Goal: Task Accomplishment & Management: Manage account settings

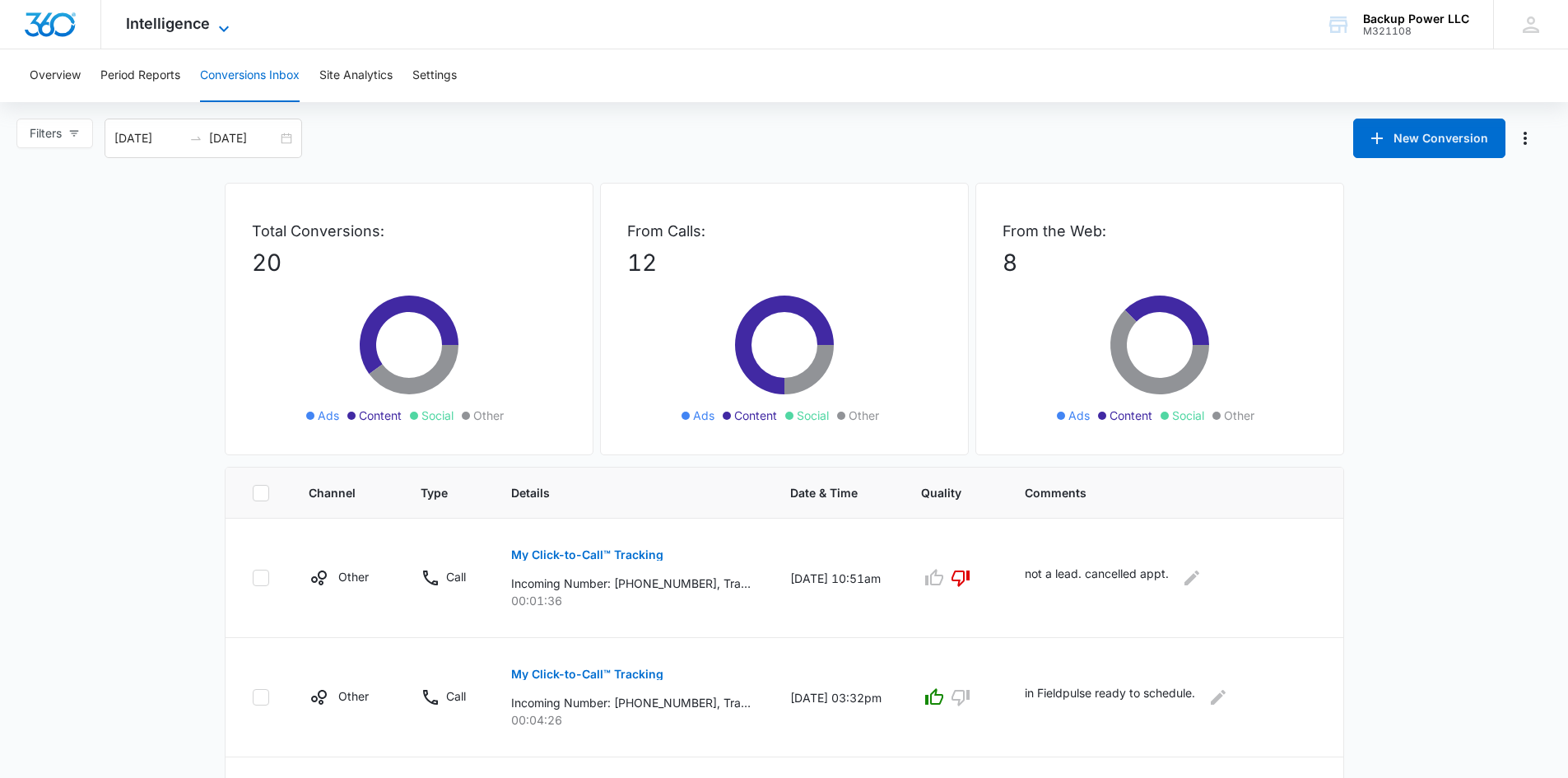
click at [179, 15] on span "Intelligence" at bounding box center [168, 23] width 84 height 18
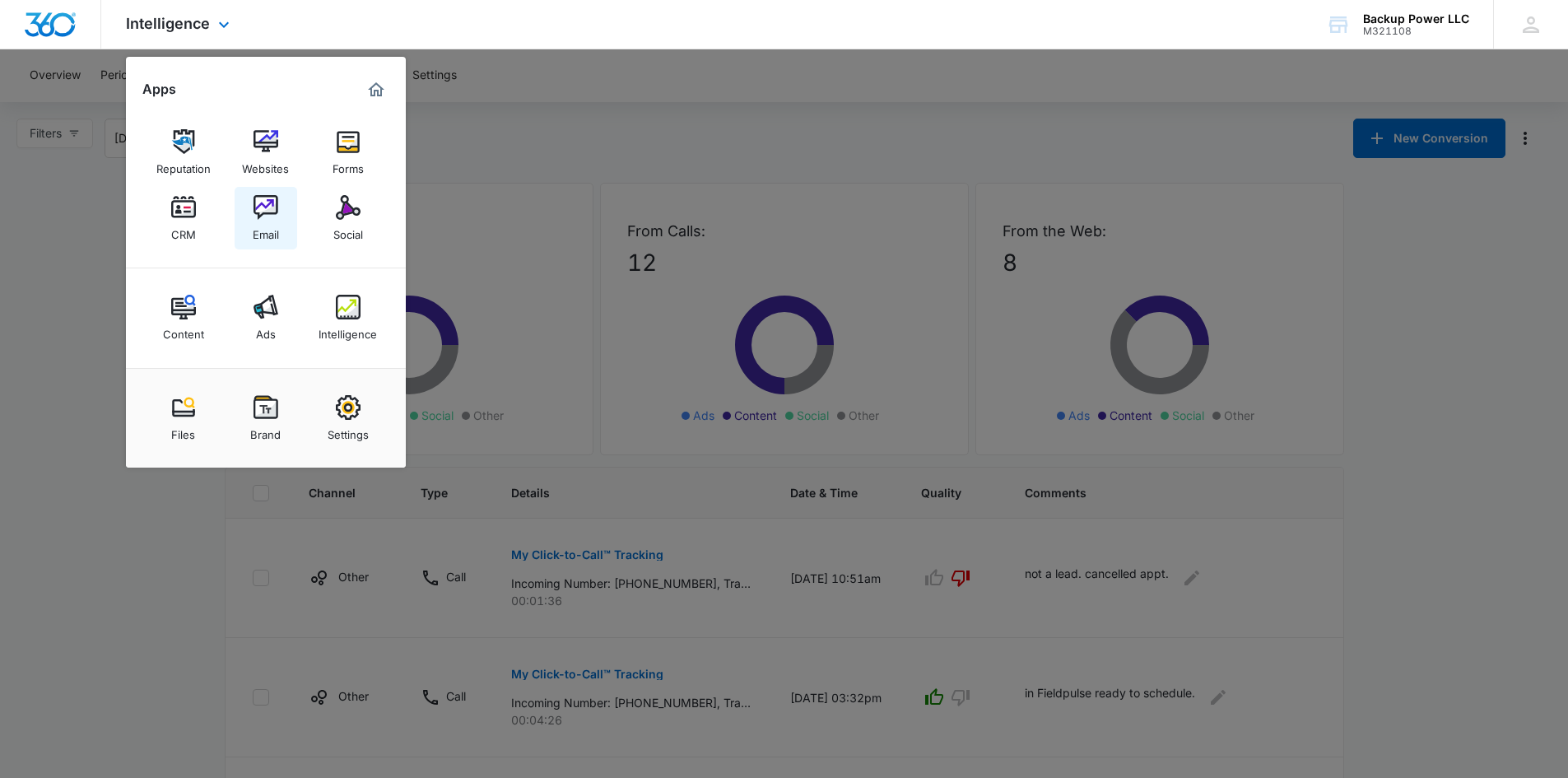
click at [261, 215] on img at bounding box center [266, 208] width 25 height 25
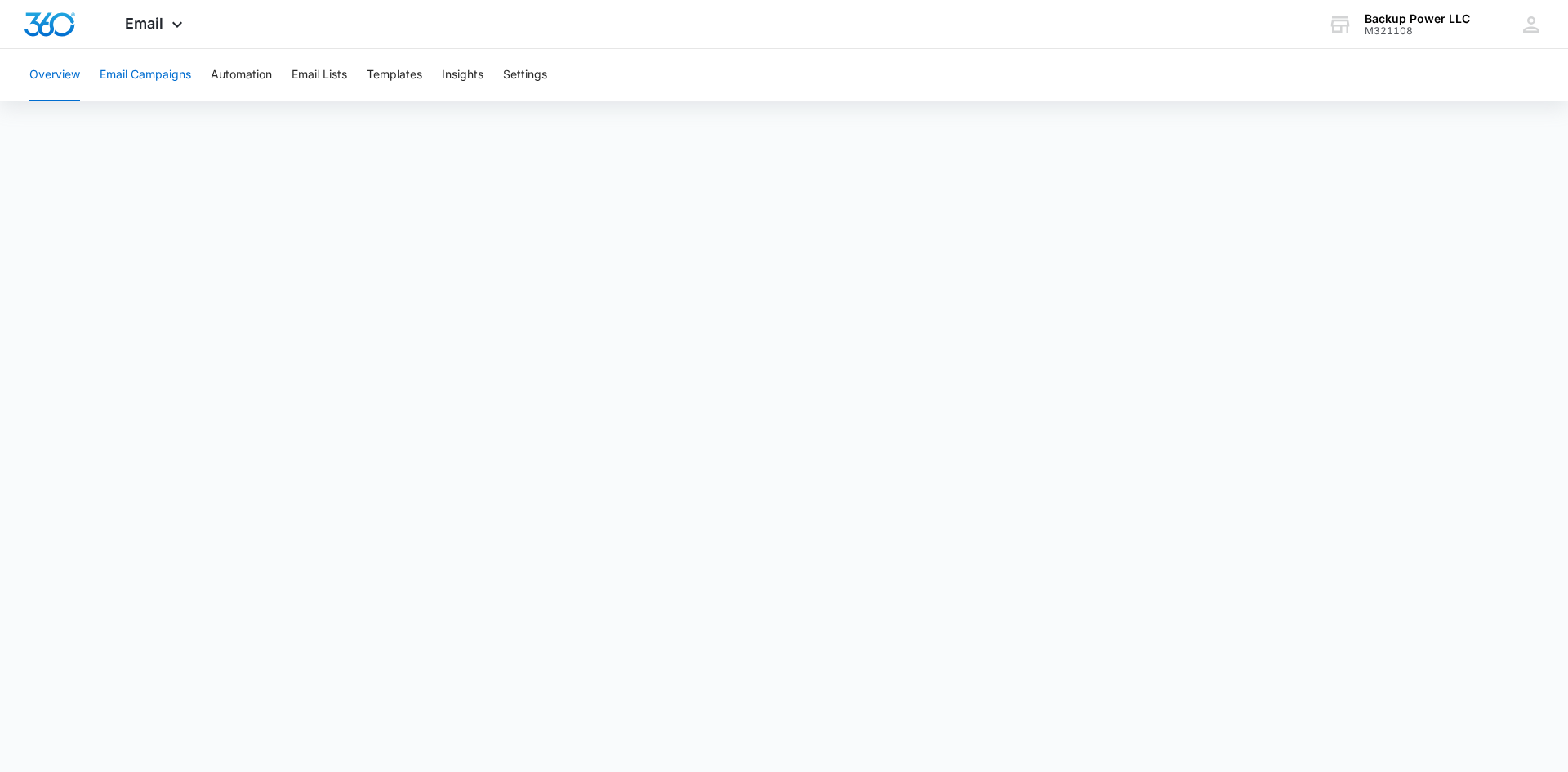
click at [148, 73] on button "Email Campaigns" at bounding box center [145, 75] width 91 height 52
click at [151, 88] on button "Email Campaigns" at bounding box center [145, 75] width 91 height 52
click at [152, 74] on button "Email Campaigns" at bounding box center [145, 75] width 91 height 52
click at [313, 82] on button "Email Lists" at bounding box center [319, 75] width 56 height 52
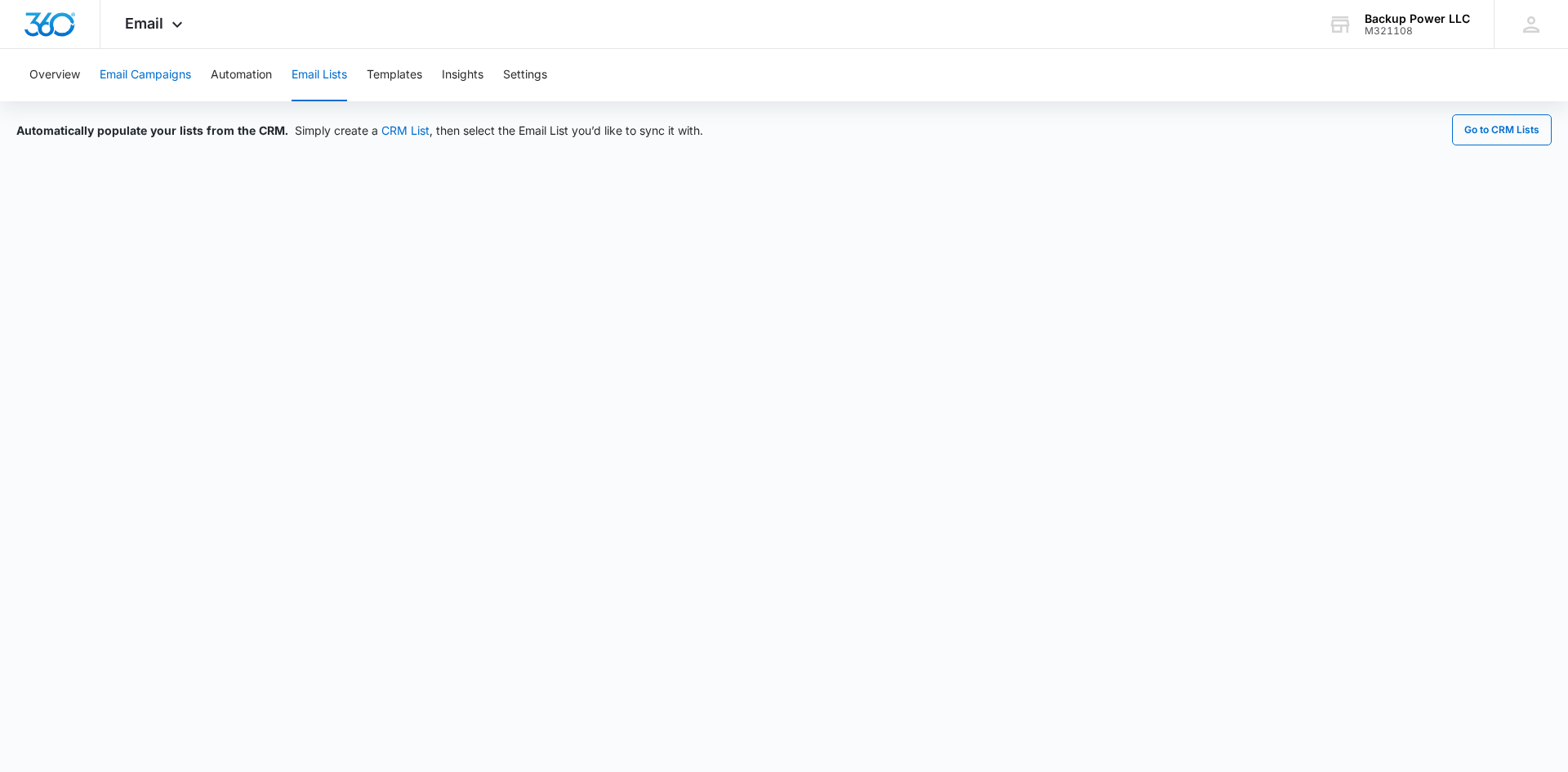
click at [151, 75] on button "Email Campaigns" at bounding box center [145, 75] width 91 height 52
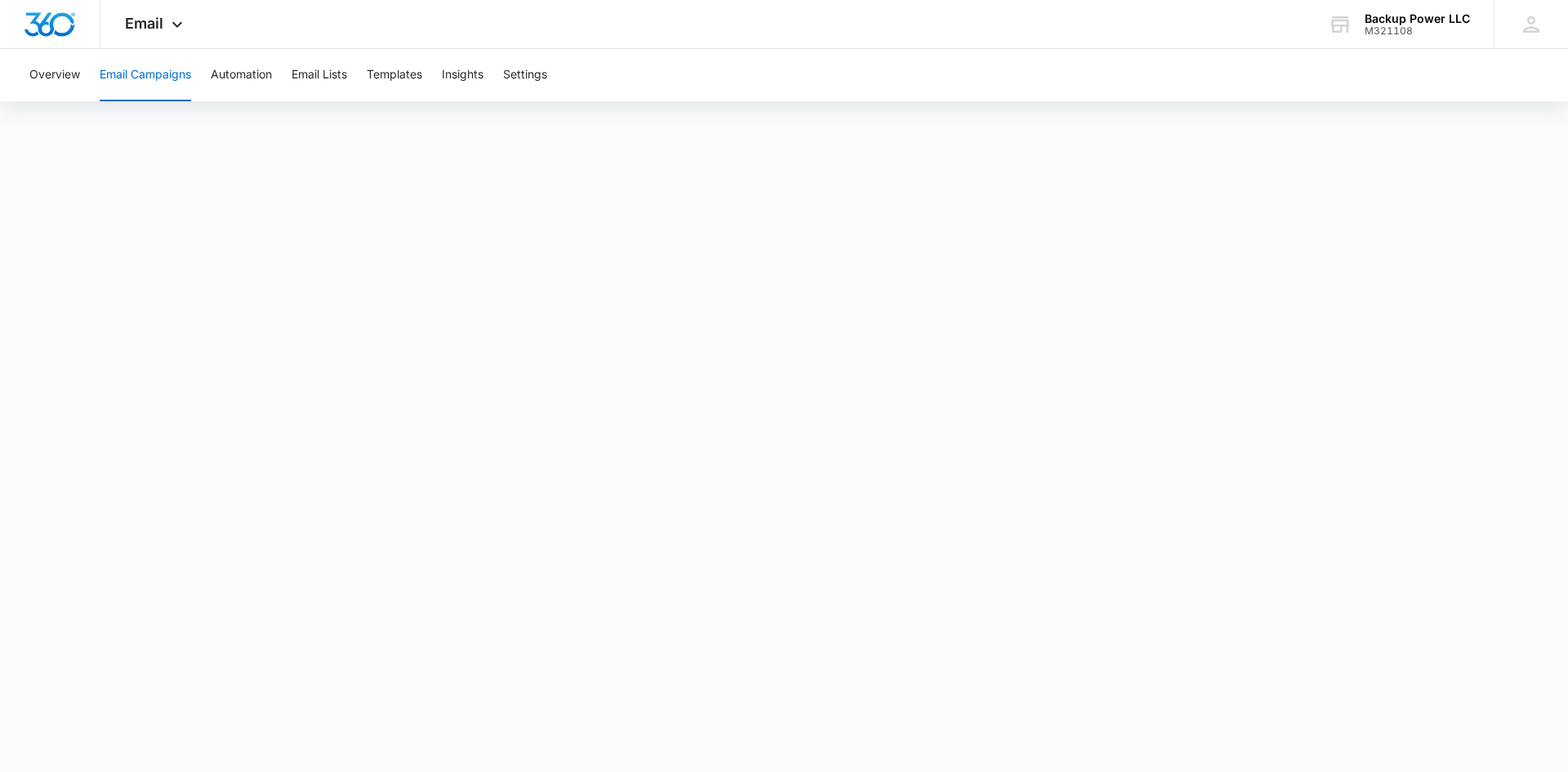
click at [153, 79] on button "Email Campaigns" at bounding box center [145, 75] width 91 height 52
click at [338, 76] on button "Email Lists" at bounding box center [319, 75] width 56 height 52
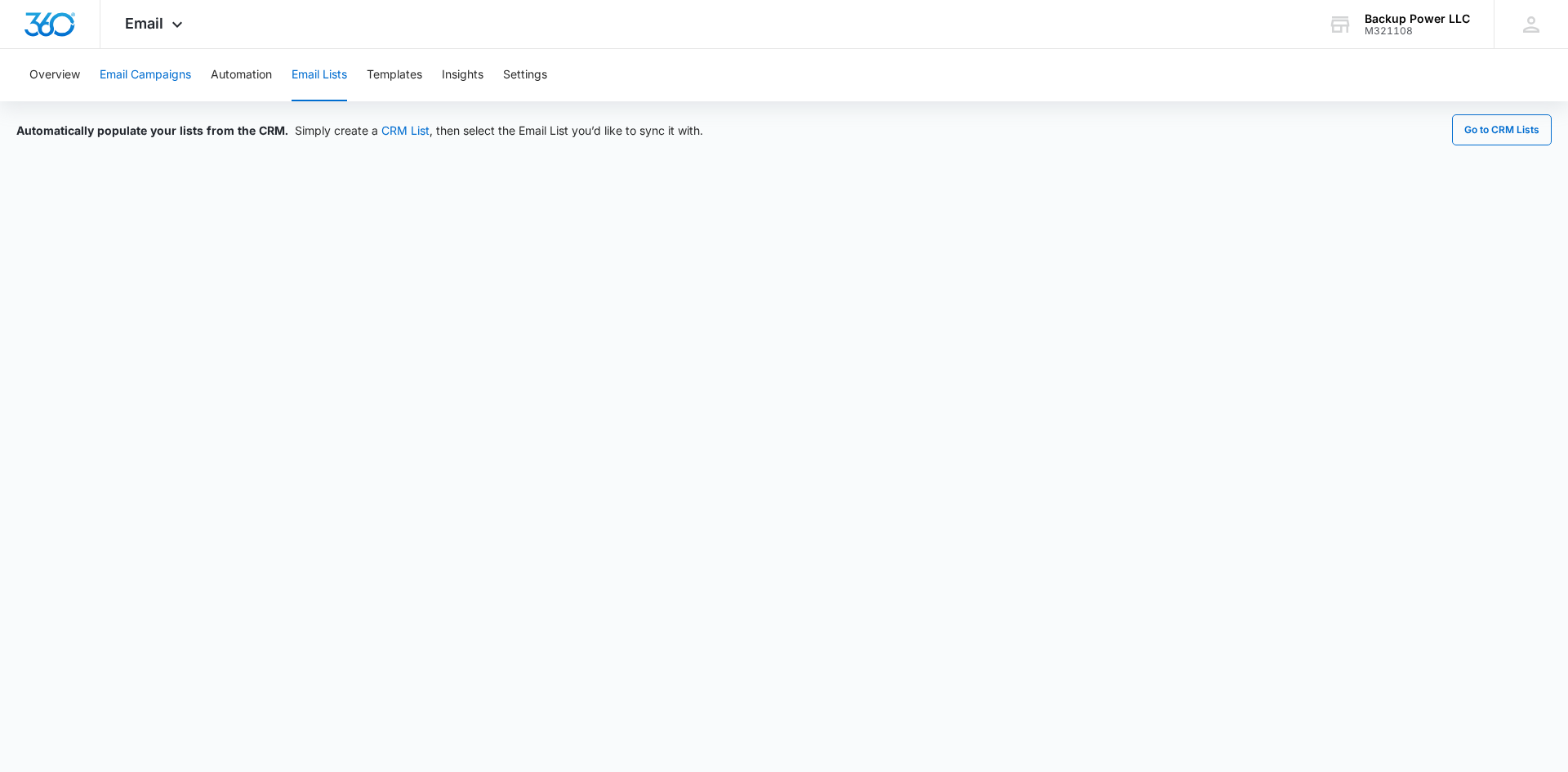
click at [111, 75] on button "Email Campaigns" at bounding box center [145, 75] width 91 height 52
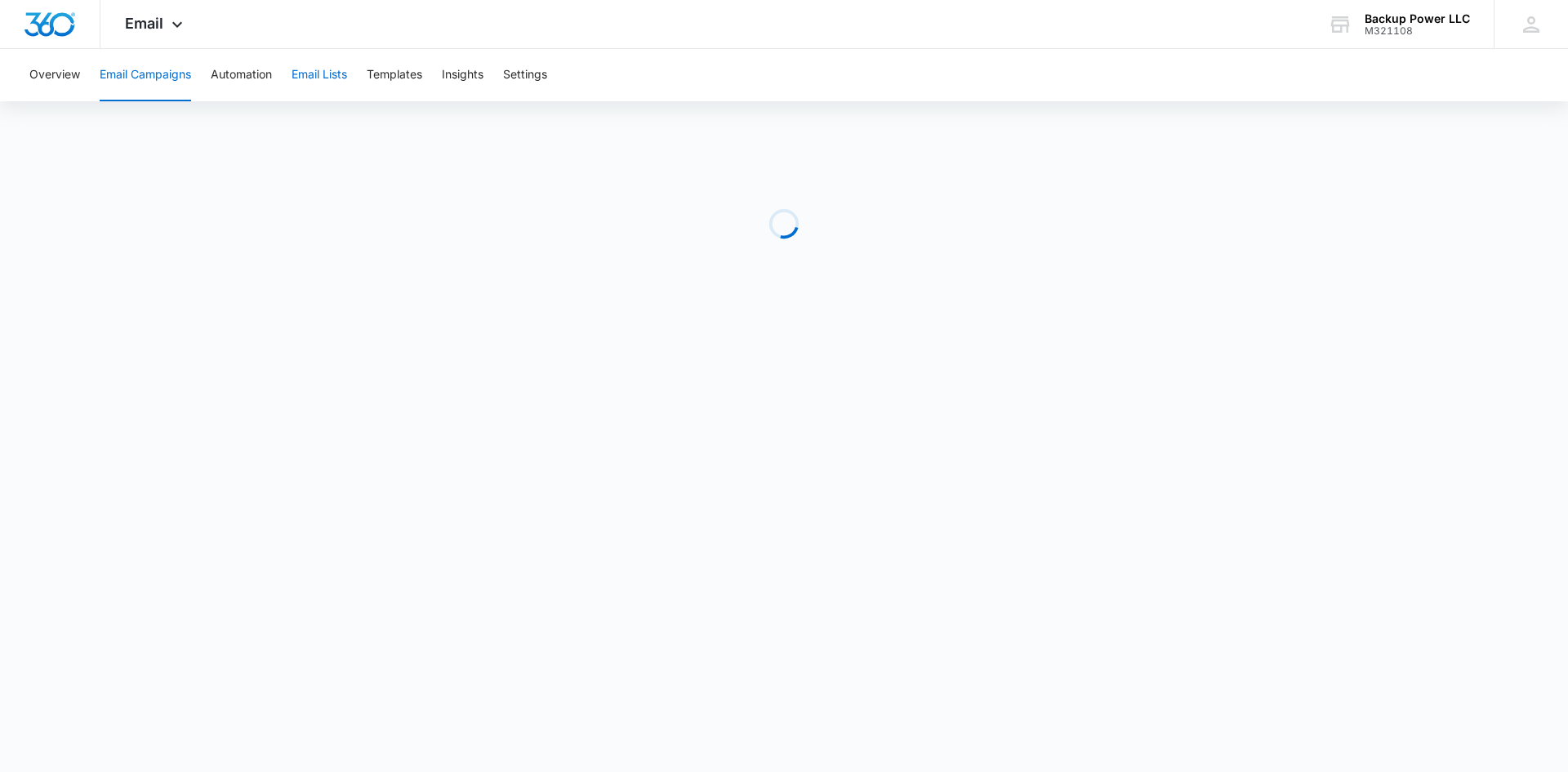
click at [324, 69] on button "Email Lists" at bounding box center [319, 75] width 56 height 52
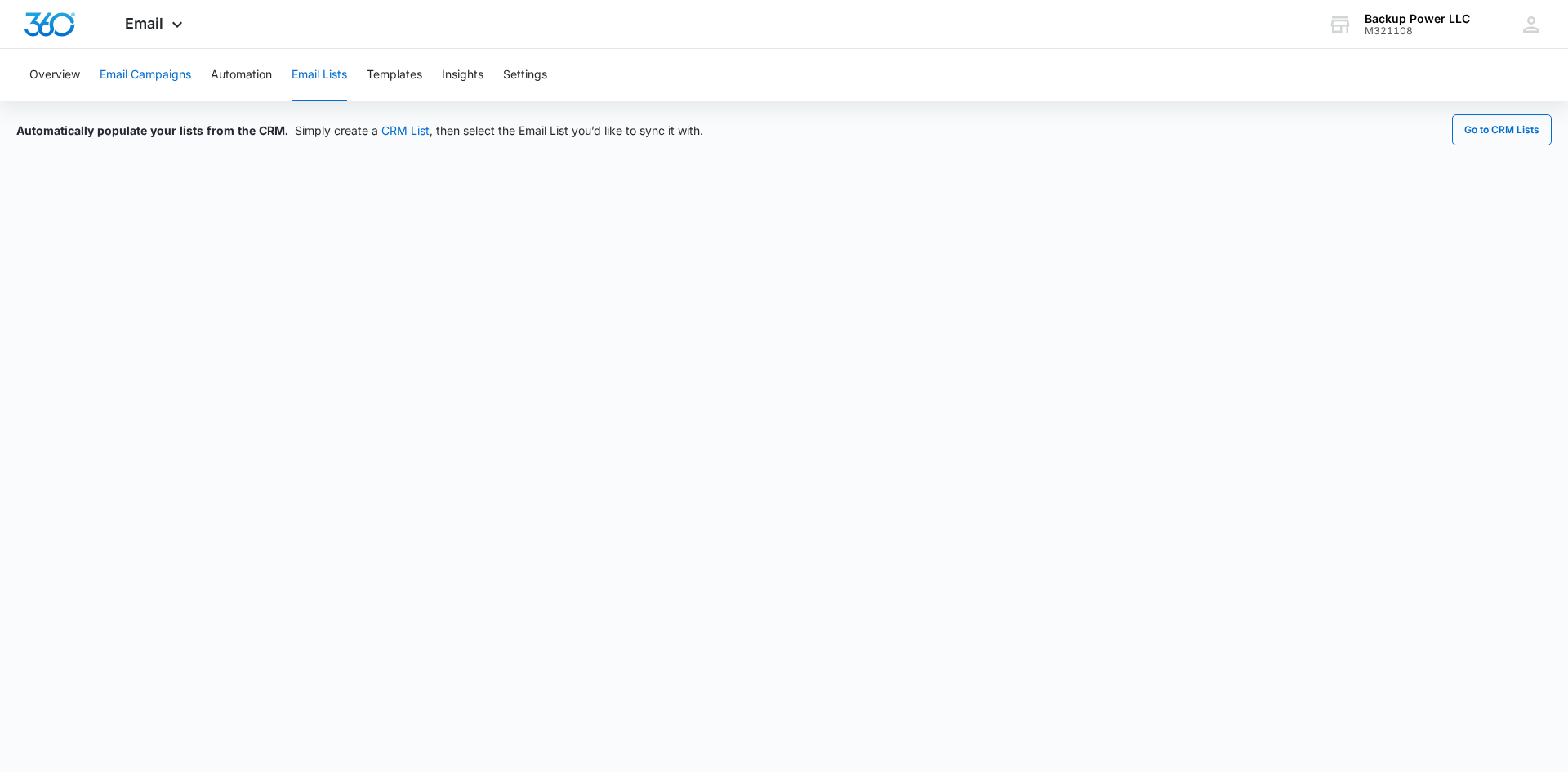
click at [154, 75] on button "Email Campaigns" at bounding box center [145, 75] width 91 height 52
